Goal: Task Accomplishment & Management: Manage account settings

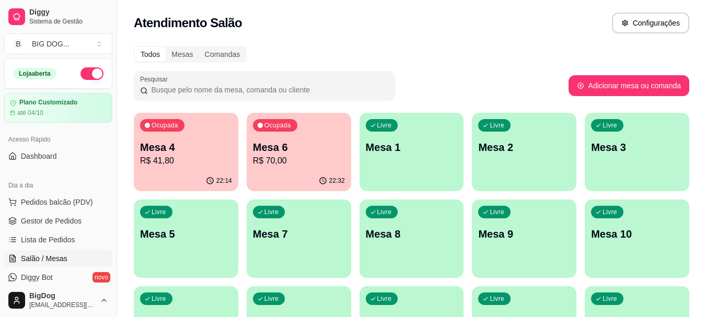
click at [282, 150] on p "Mesa 6" at bounding box center [299, 147] width 92 height 15
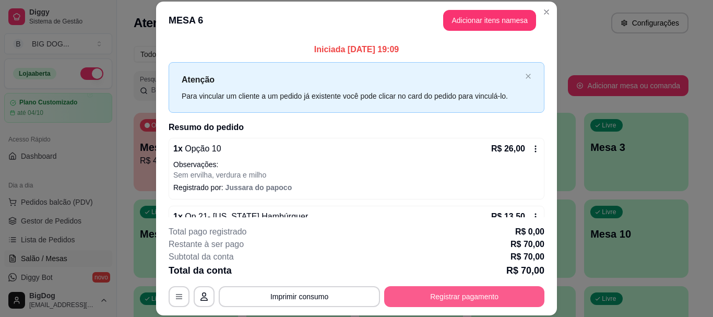
click at [449, 299] on button "Registrar pagamento" at bounding box center [464, 296] width 160 height 21
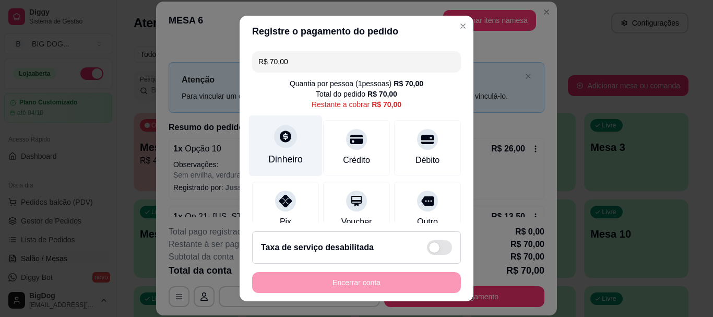
click at [265, 123] on div "Dinheiro" at bounding box center [286, 145] width 74 height 61
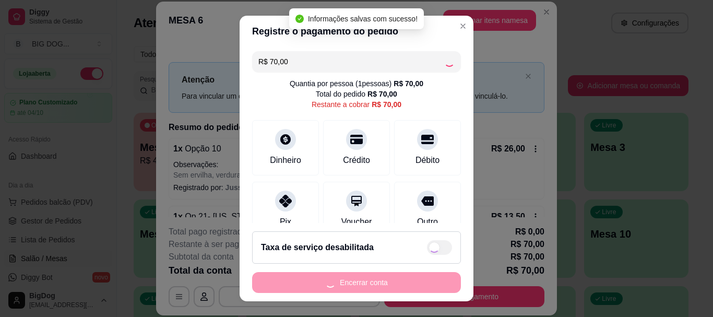
type input "R$ 0,00"
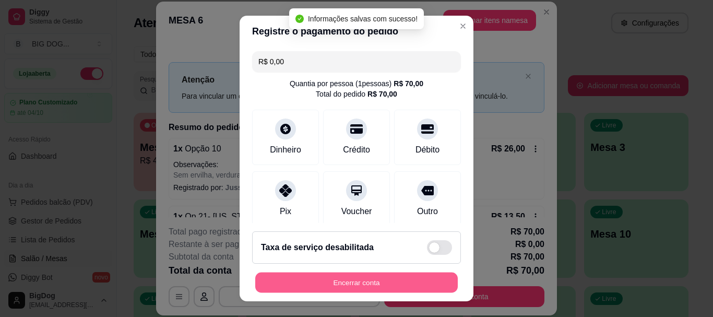
click at [364, 276] on button "Encerrar conta" at bounding box center [356, 282] width 203 height 20
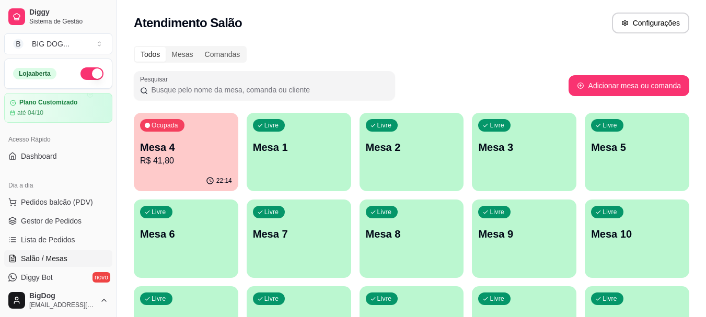
click at [179, 139] on div "Ocupada Mesa 4 R$ 41,80" at bounding box center [186, 142] width 104 height 58
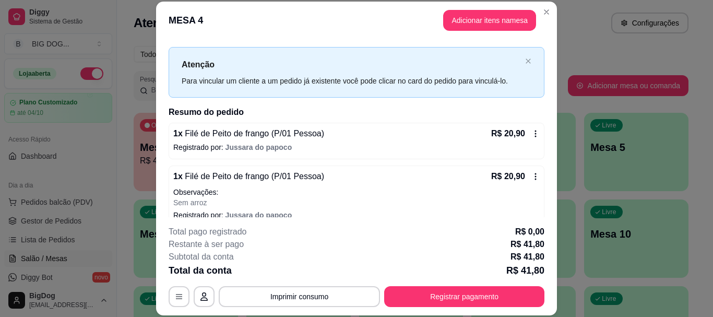
scroll to position [29, 0]
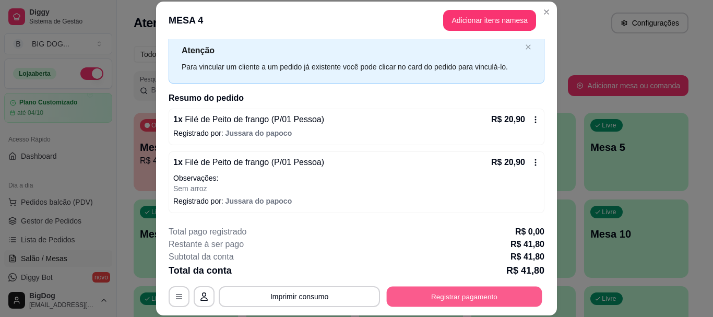
click at [415, 295] on button "Registrar pagamento" at bounding box center [465, 297] width 156 height 20
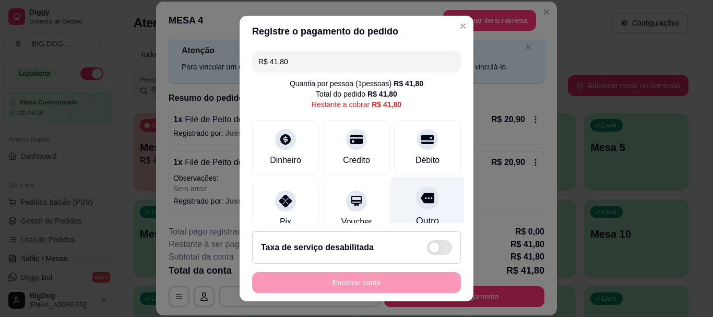
click at [416, 189] on div at bounding box center [427, 198] width 23 height 23
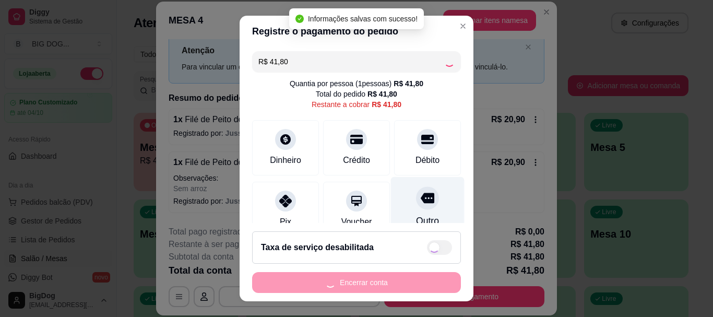
type input "R$ 0,00"
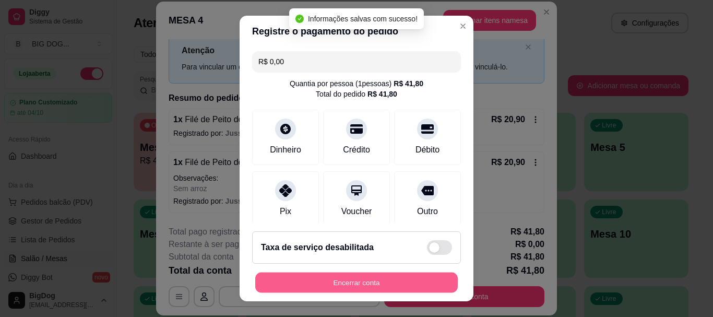
click at [365, 279] on button "Encerrar conta" at bounding box center [356, 282] width 203 height 20
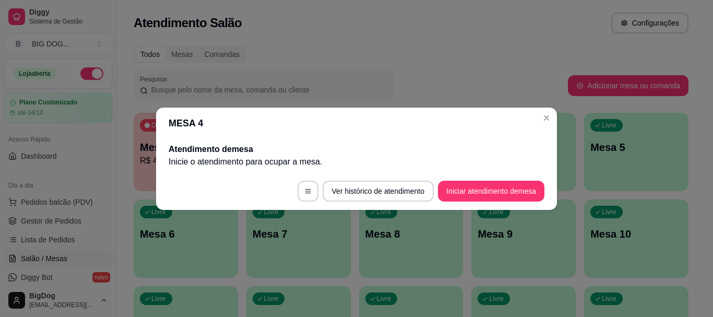
scroll to position [0, 0]
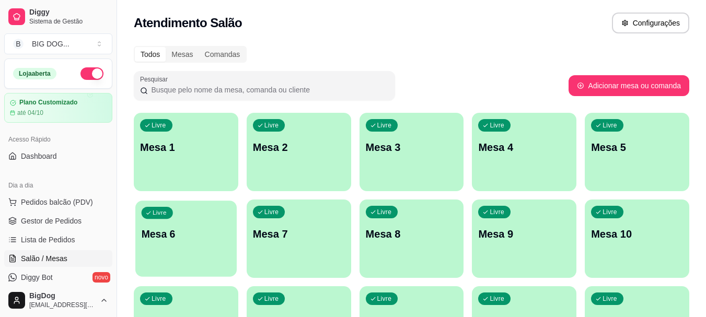
click at [214, 249] on div "Livre Mesa 6" at bounding box center [185, 233] width 101 height 64
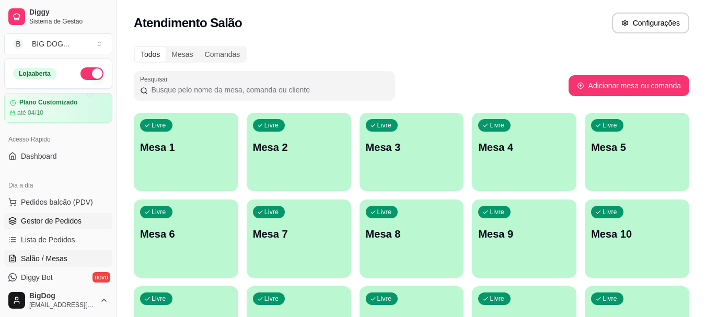
click at [58, 218] on span "Gestor de Pedidos" at bounding box center [51, 221] width 61 height 10
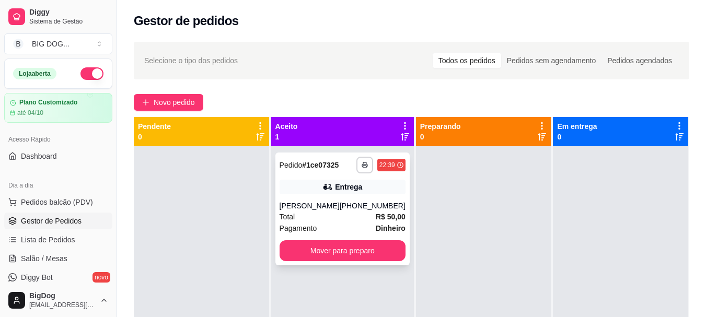
click at [358, 209] on div "[PHONE_NUMBER]" at bounding box center [372, 206] width 66 height 10
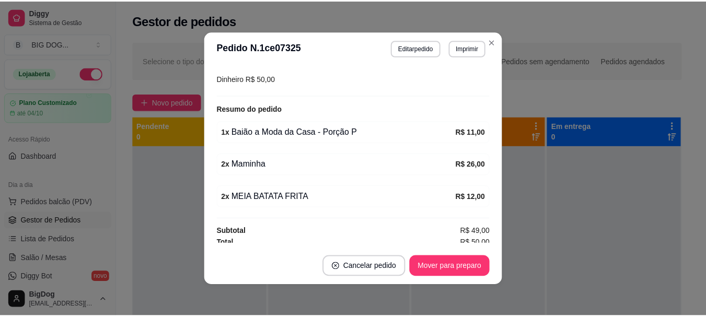
scroll to position [296, 0]
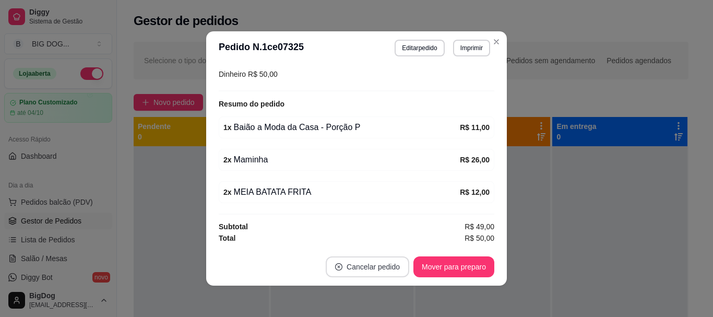
click at [377, 273] on button "Cancelar pedido" at bounding box center [368, 266] width 84 height 21
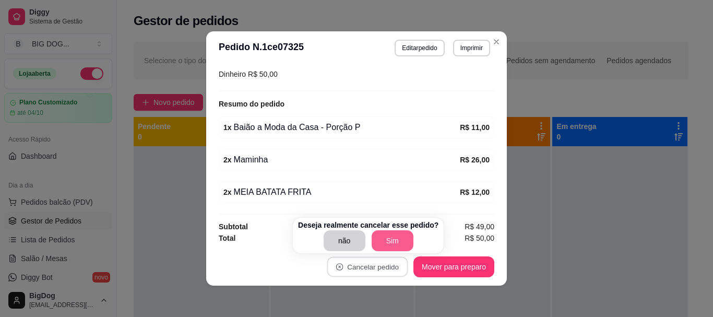
click at [388, 246] on button "Sim" at bounding box center [393, 240] width 42 height 21
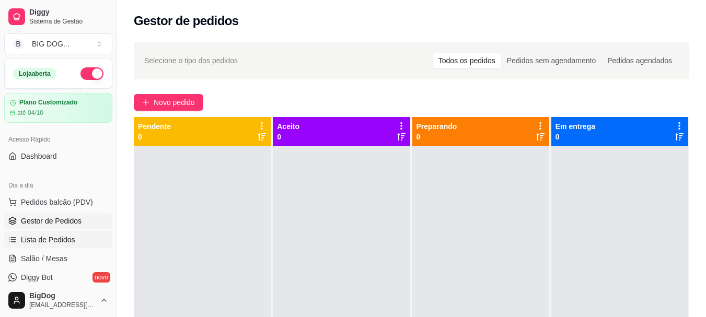
click at [38, 240] on span "Lista de Pedidos" at bounding box center [48, 240] width 54 height 10
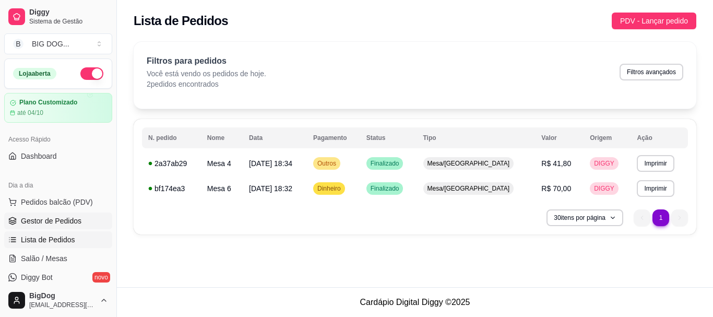
click at [60, 220] on span "Gestor de Pedidos" at bounding box center [51, 221] width 61 height 10
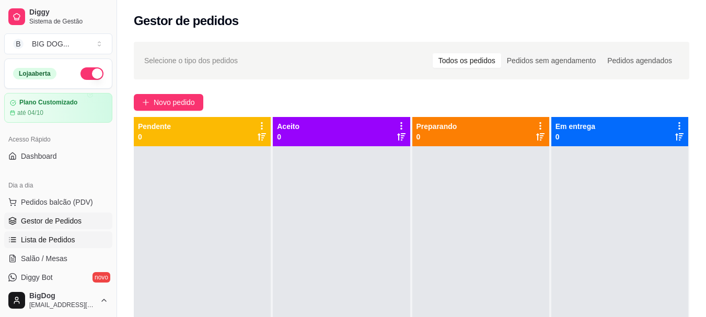
click at [48, 240] on span "Lista de Pedidos" at bounding box center [48, 240] width 54 height 10
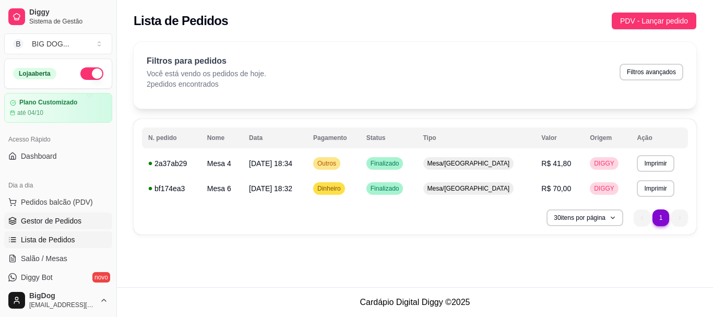
click at [54, 218] on span "Gestor de Pedidos" at bounding box center [51, 221] width 61 height 10
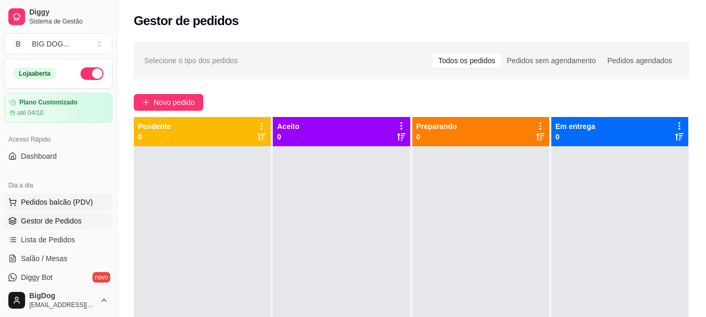
click at [61, 201] on span "Pedidos balcão (PDV)" at bounding box center [57, 202] width 72 height 10
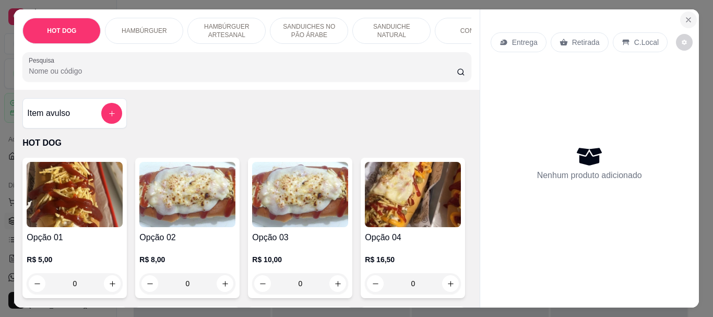
click at [687, 18] on icon "Close" at bounding box center [689, 20] width 4 height 4
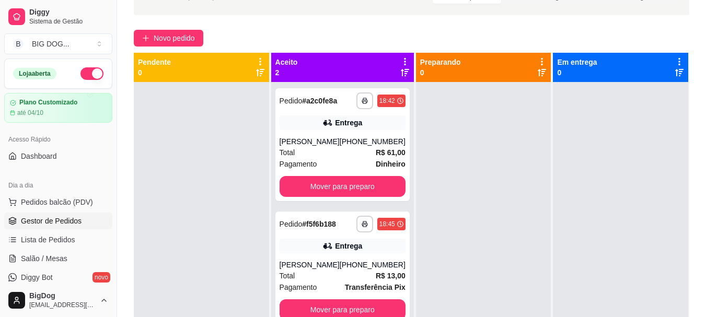
scroll to position [77, 0]
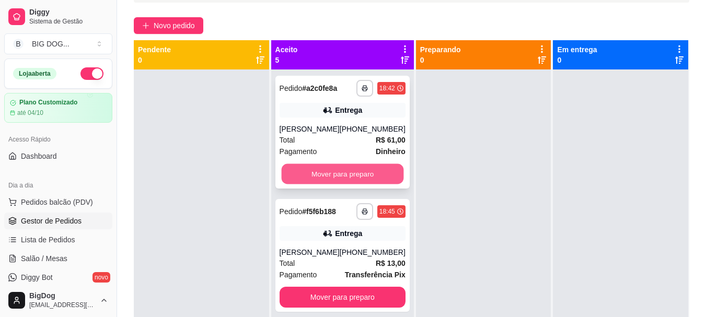
click at [353, 169] on button "Mover para preparo" at bounding box center [342, 174] width 122 height 20
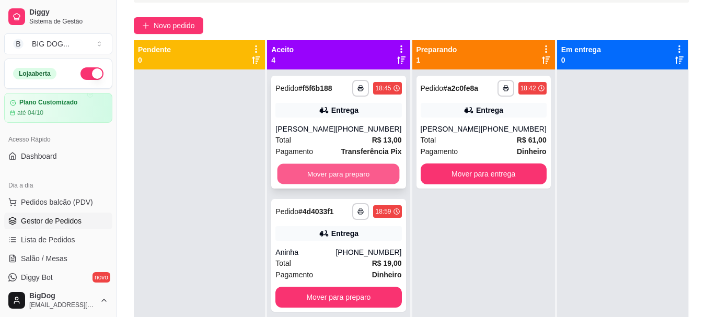
click at [350, 175] on button "Mover para preparo" at bounding box center [338, 174] width 122 height 20
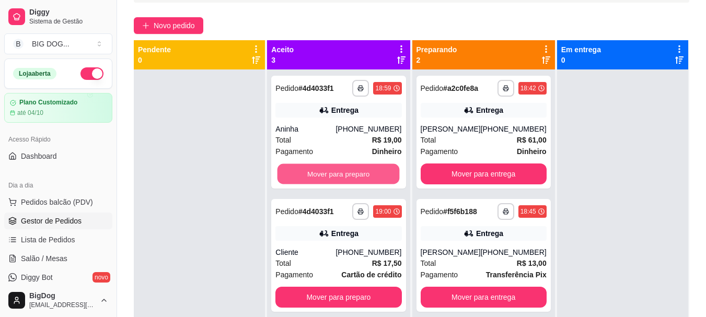
click at [350, 175] on button "Mover para preparo" at bounding box center [338, 174] width 122 height 20
click at [351, 165] on button "Mover para preparo" at bounding box center [338, 173] width 126 height 21
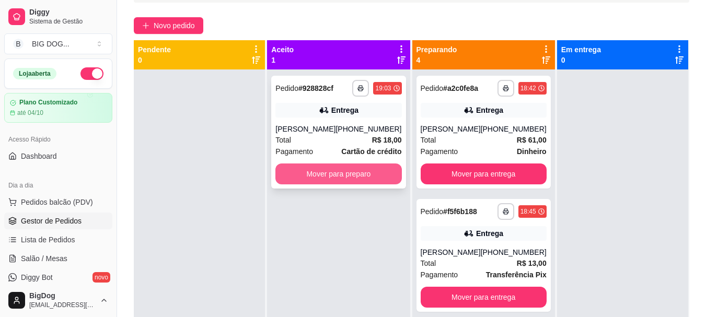
click at [352, 171] on button "Mover para preparo" at bounding box center [338, 173] width 126 height 21
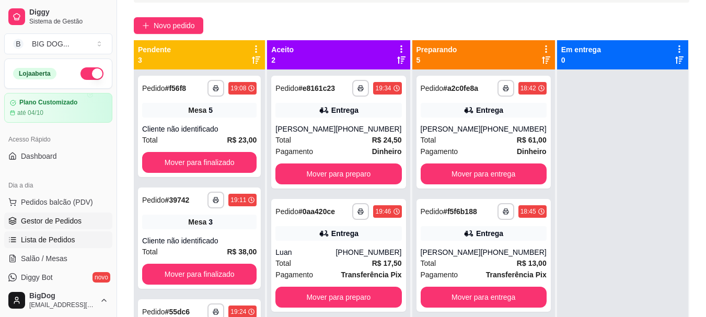
click at [59, 242] on span "Lista de Pedidos" at bounding box center [48, 240] width 54 height 10
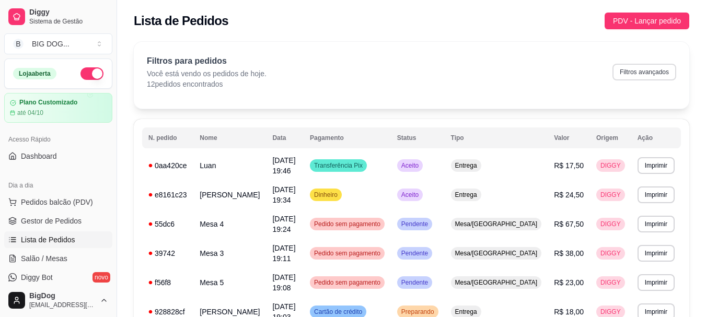
click at [648, 71] on button "Filtros avançados" at bounding box center [644, 72] width 64 height 17
select select "0"
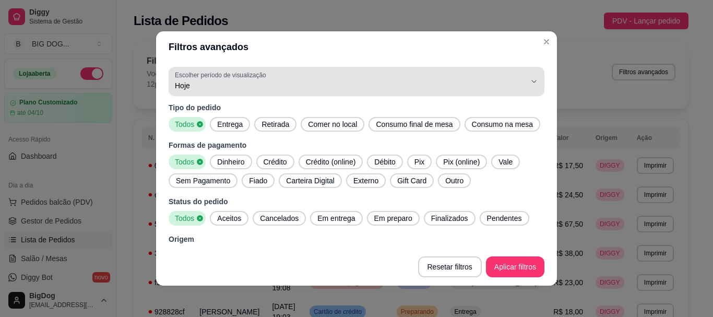
click at [256, 75] on label "Escolher período de visualização" at bounding box center [222, 75] width 95 height 9
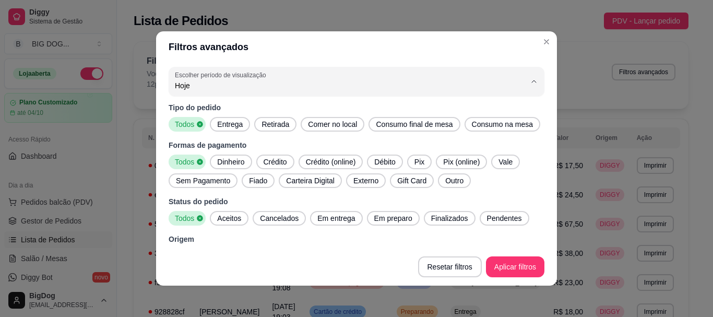
click at [204, 213] on span "Customizado" at bounding box center [343, 213] width 327 height 10
type input "-1"
select select "-1"
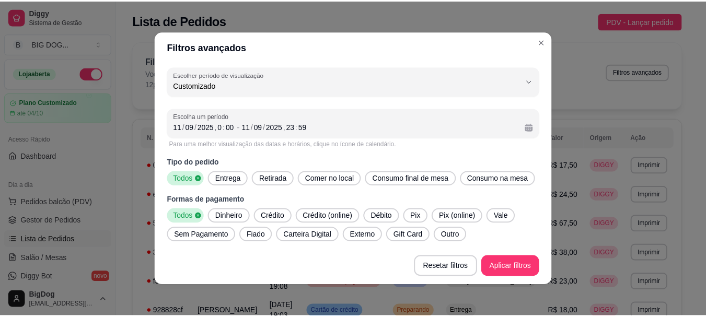
scroll to position [10, 0]
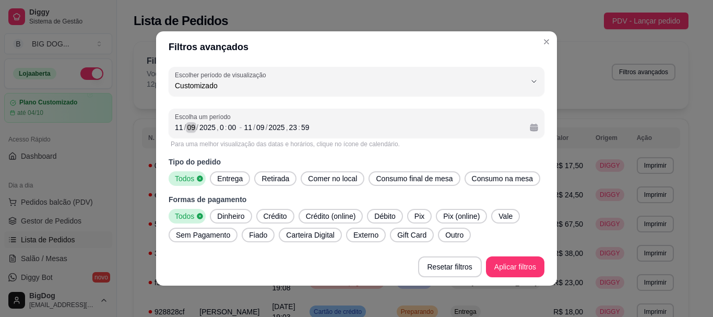
click at [136, 122] on div "Filtros avançados -1 Escolher período de visualização Hoje Ontem 7 dias 15 dias…" at bounding box center [356, 158] width 713 height 317
click at [160, 120] on div "-1 Escolher período de visualização Hoje Ontem 7 dias 15 dias 30 dias 45 dias C…" at bounding box center [356, 155] width 401 height 185
click at [252, 128] on div "/" at bounding box center [254, 127] width 4 height 10
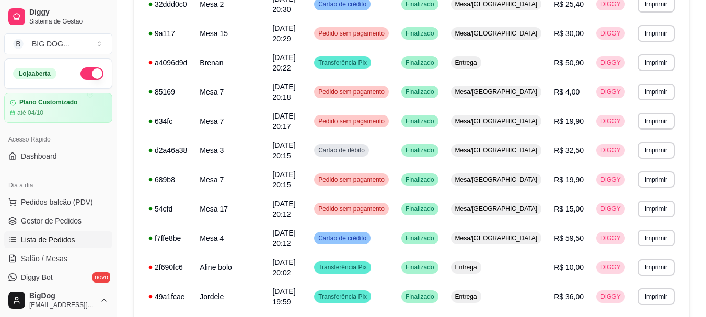
scroll to position [646, 0]
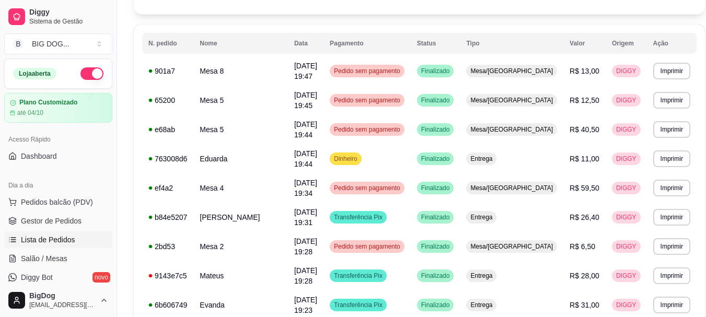
scroll to position [553, 0]
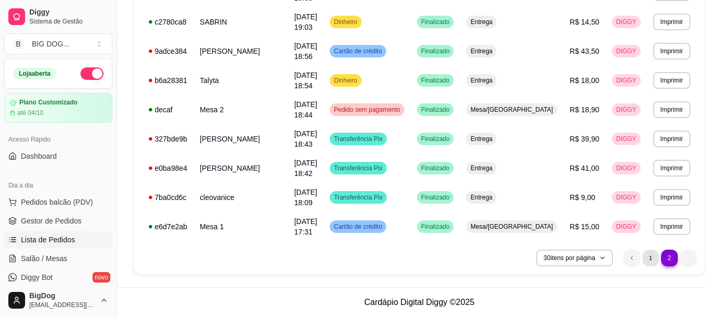
click at [642, 257] on li "1" at bounding box center [650, 258] width 16 height 16
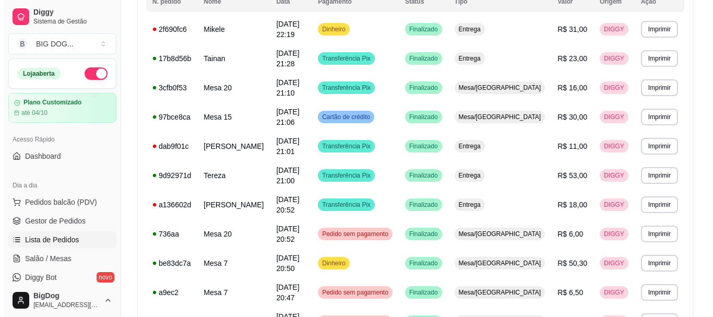
scroll to position [0, 0]
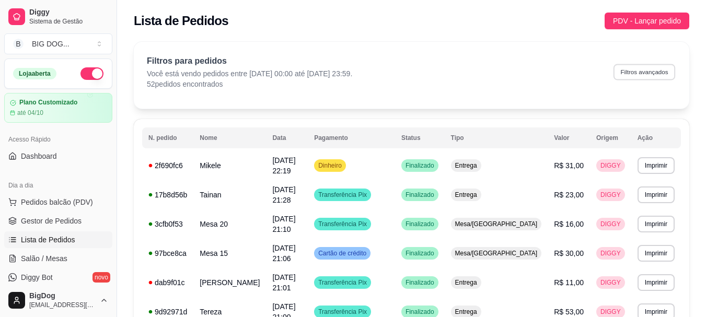
click at [631, 74] on button "Filtros avançados" at bounding box center [644, 72] width 62 height 16
select select "-1"
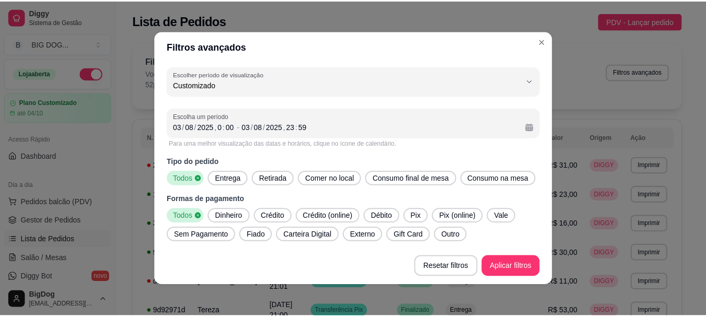
scroll to position [10, 0]
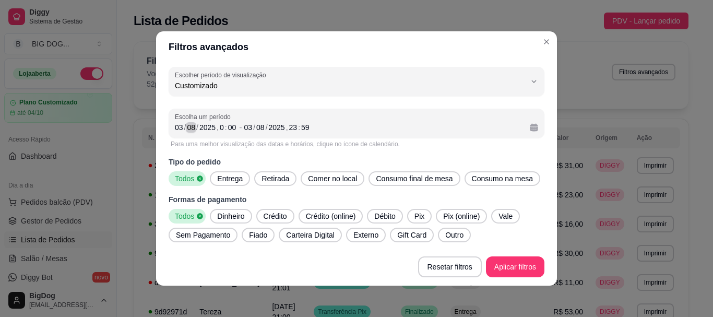
click at [195, 126] on div "/" at bounding box center [197, 127] width 4 height 10
click at [183, 126] on div "/" at bounding box center [185, 127] width 4 height 10
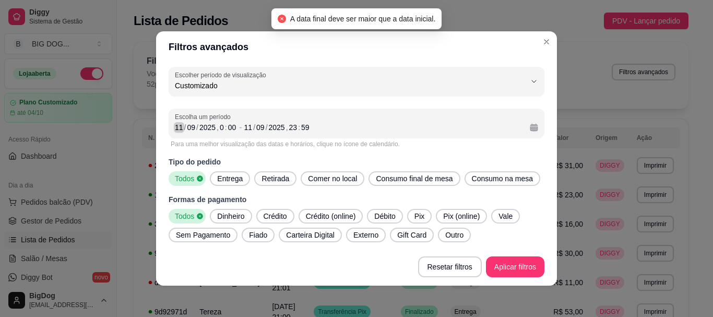
click at [178, 126] on div "11" at bounding box center [179, 127] width 10 height 10
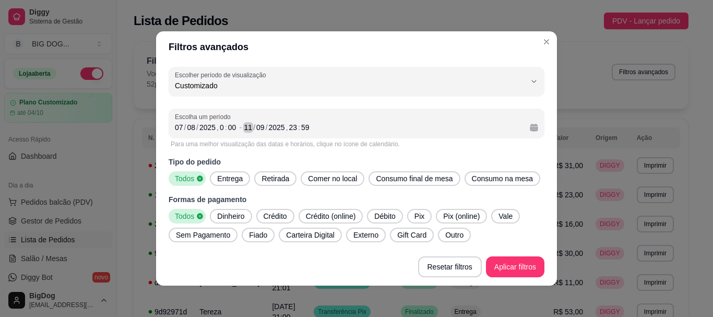
click at [244, 125] on div "11" at bounding box center [248, 127] width 10 height 10
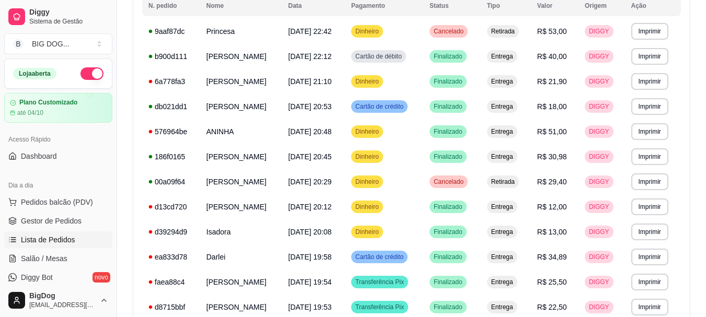
scroll to position [135, 0]
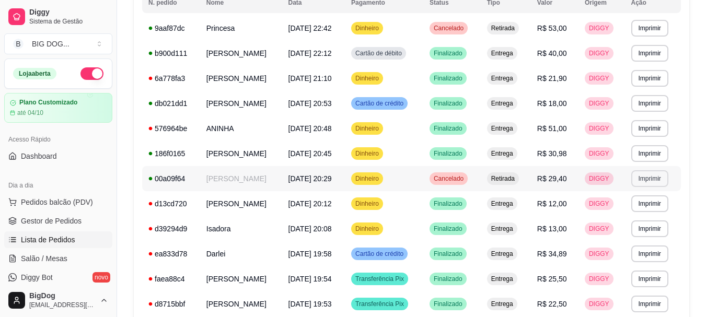
click at [647, 178] on button "Imprimir" at bounding box center [649, 178] width 37 height 17
click at [618, 218] on button "IMPRESSORA" at bounding box center [632, 215] width 73 height 16
click at [84, 223] on link "Gestor de Pedidos" at bounding box center [58, 221] width 108 height 17
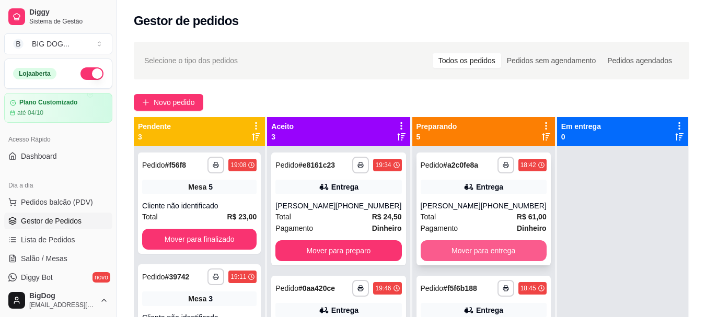
click at [463, 252] on button "Mover para entrega" at bounding box center [483, 250] width 126 height 21
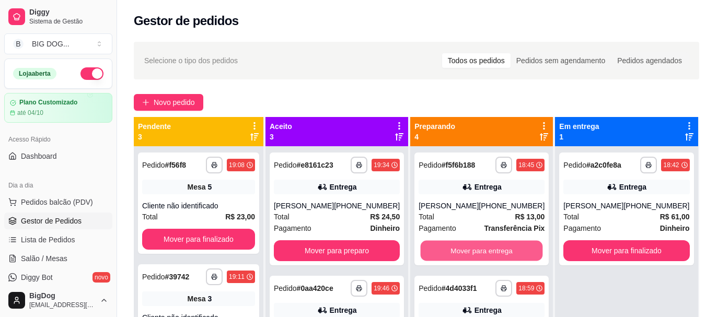
click at [463, 252] on button "Mover para entrega" at bounding box center [481, 251] width 122 height 20
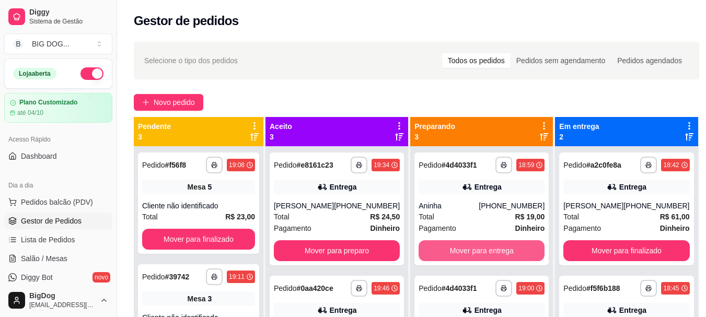
click at [463, 252] on button "Mover para entrega" at bounding box center [481, 250] width 126 height 21
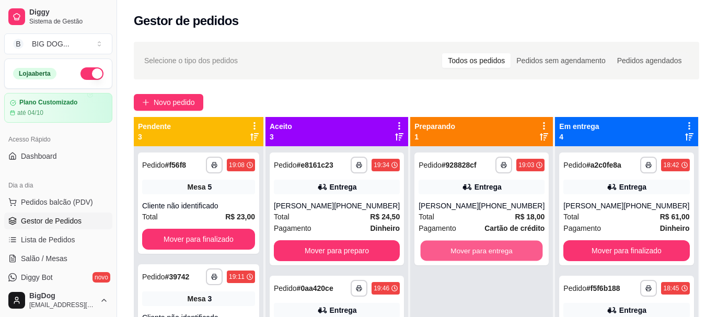
click at [463, 252] on button "Mover para entrega" at bounding box center [481, 251] width 122 height 20
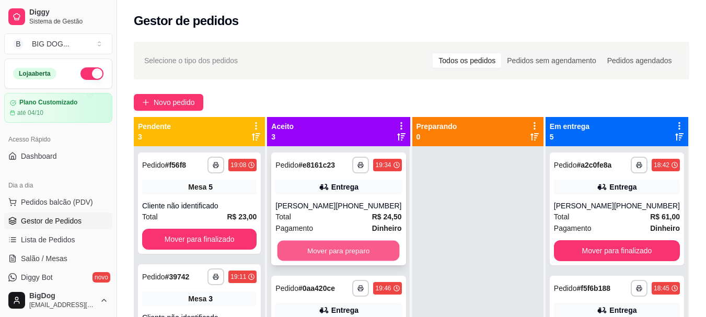
click at [355, 257] on button "Mover para preparo" at bounding box center [338, 251] width 122 height 20
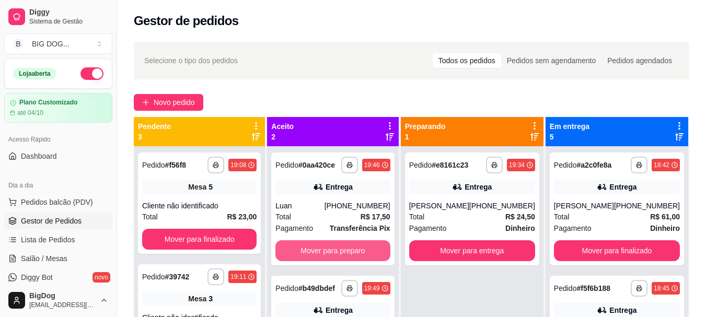
click at [355, 257] on button "Mover para preparo" at bounding box center [332, 250] width 114 height 21
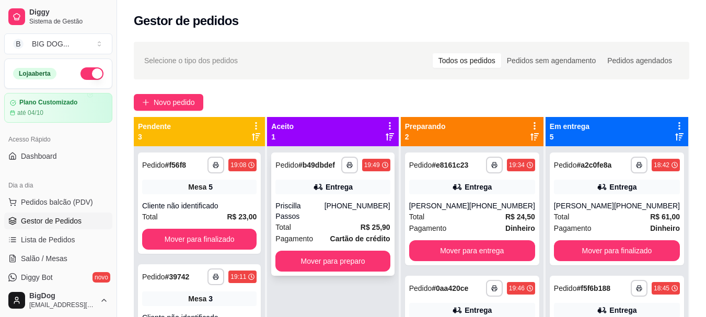
click at [383, 206] on div "[PHONE_NUMBER]" at bounding box center [357, 211] width 66 height 21
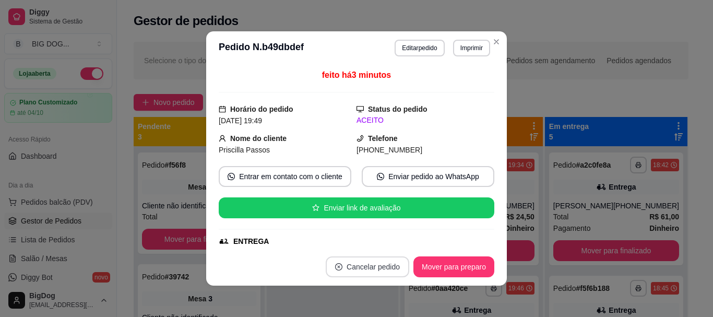
click at [351, 261] on button "Cancelar pedido" at bounding box center [368, 266] width 84 height 21
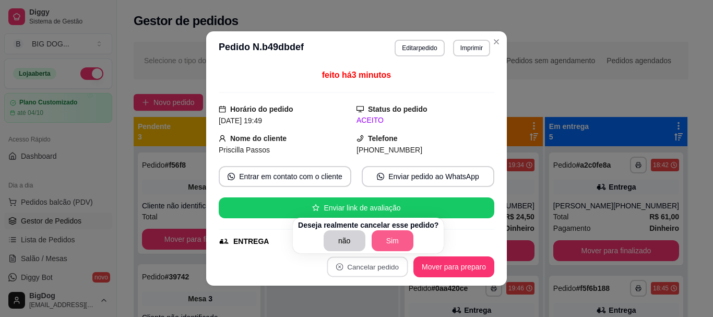
click at [385, 239] on button "Sim" at bounding box center [393, 240] width 42 height 21
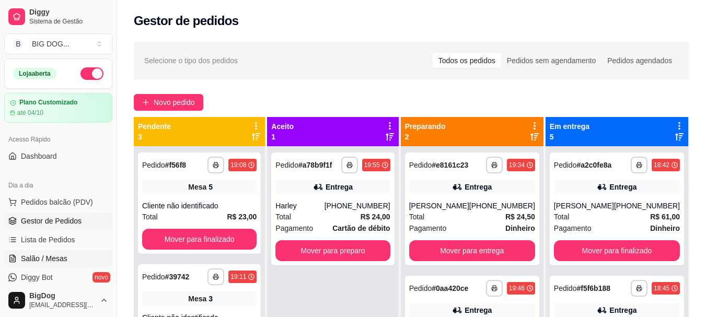
click at [44, 254] on span "Salão / Mesas" at bounding box center [44, 258] width 46 height 10
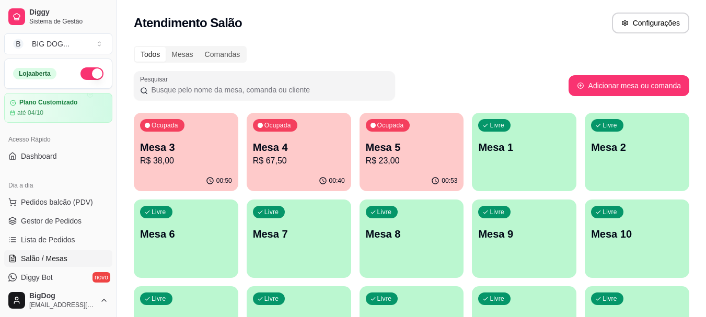
click at [371, 155] on p "R$ 23,00" at bounding box center [412, 161] width 92 height 13
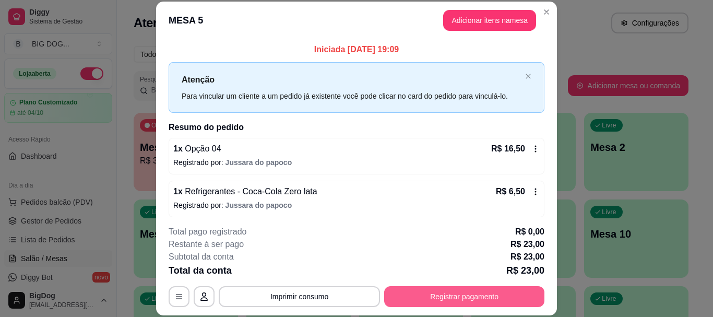
click at [432, 290] on button "Registrar pagamento" at bounding box center [464, 296] width 160 height 21
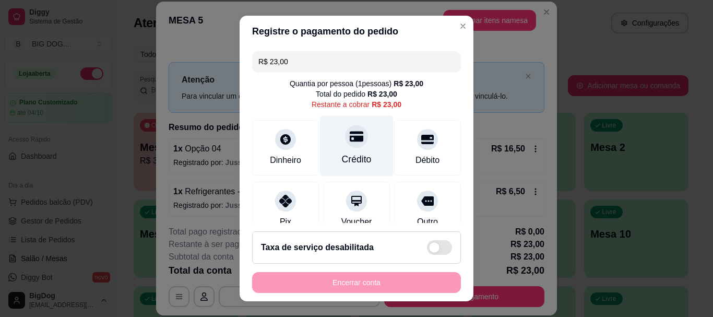
click at [350, 138] on icon at bounding box center [357, 137] width 14 height 10
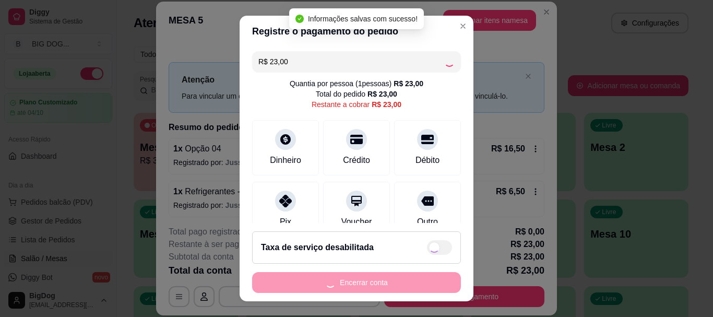
type input "R$ 0,00"
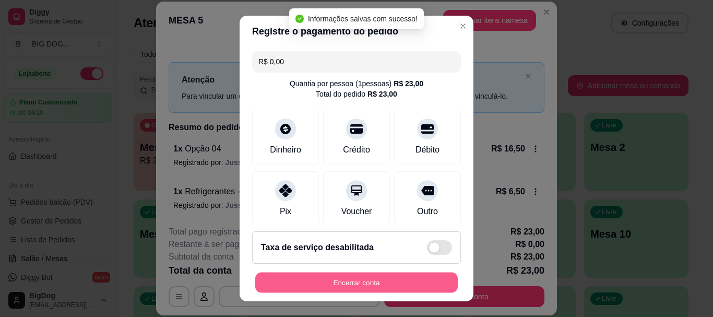
click at [353, 281] on button "Encerrar conta" at bounding box center [356, 282] width 203 height 20
